Goal: Task Accomplishment & Management: Manage account settings

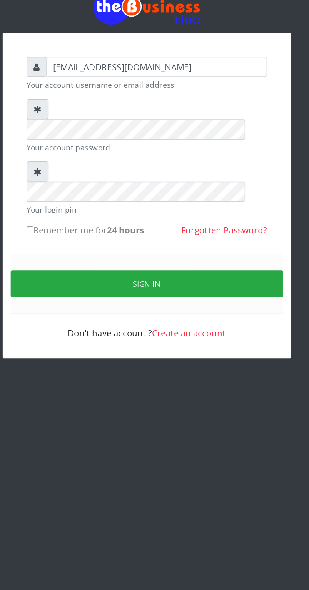
click at [182, 250] on button "Sign in" at bounding box center [155, 260] width 196 height 20
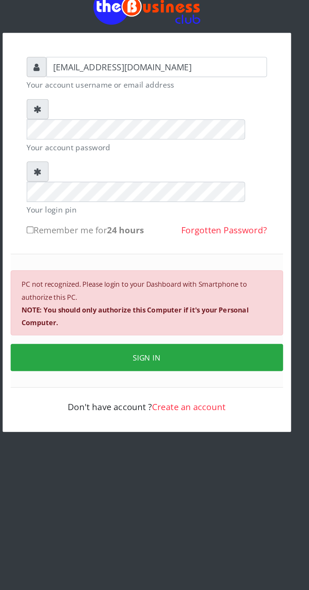
click at [211, 256] on small "PC not recognized. Please login to your Dashboard with Smartphone to authorize …" at bounding box center [146, 273] width 163 height 35
click at [170, 250] on div "PC not recognized. Please login to your Dashboard with Smartphone to authorize …" at bounding box center [155, 273] width 196 height 47
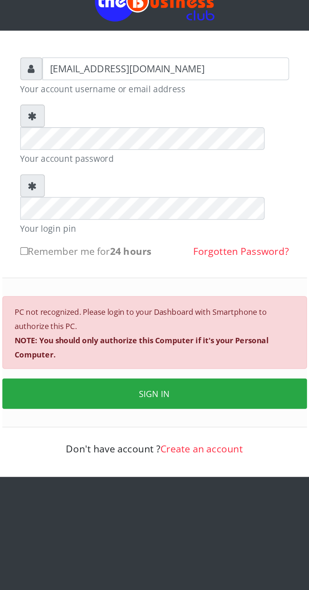
click at [162, 303] on button "SIGN IN" at bounding box center [155, 313] width 196 height 20
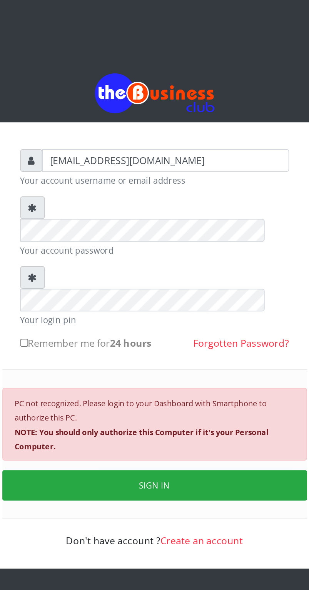
click at [150, 58] on img at bounding box center [154, 60] width 77 height 26
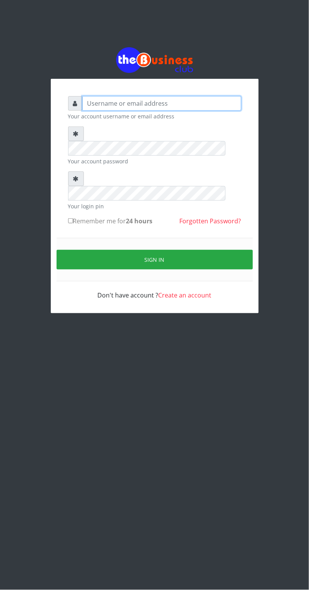
click at [194, 107] on input "text" at bounding box center [161, 103] width 159 height 15
type input "[EMAIL_ADDRESS][DOMAIN_NAME]"
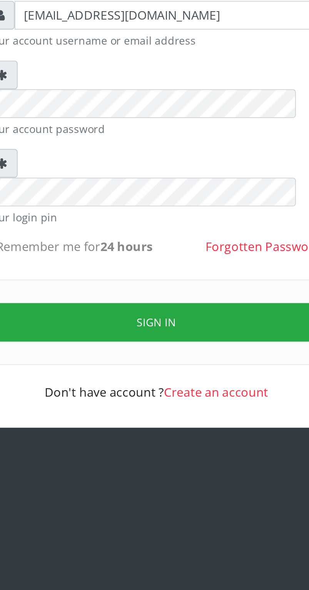
click at [178, 250] on button "Sign in" at bounding box center [155, 260] width 196 height 20
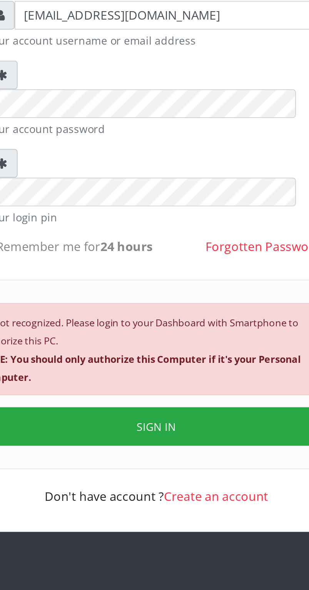
click at [150, 250] on div "PC not recognized. Please login to your Dashboard with Smartphone to authorize …" at bounding box center [155, 273] width 196 height 47
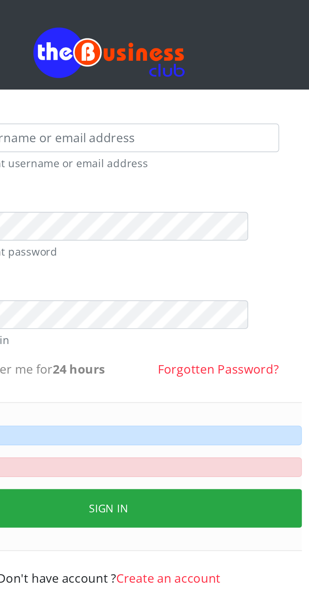
click at [167, 282] on button "Sign in" at bounding box center [155, 292] width 196 height 20
